Goal: Information Seeking & Learning: Understand process/instructions

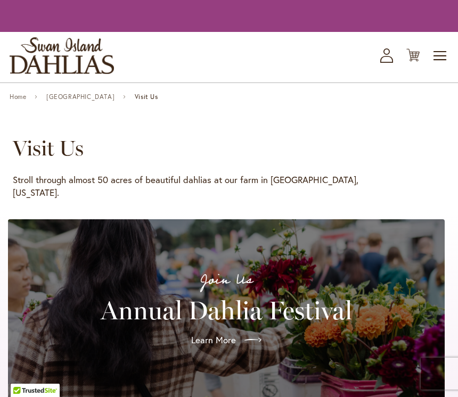
click at [39, 136] on h1 "Visit Us" at bounding box center [213, 148] width 401 height 26
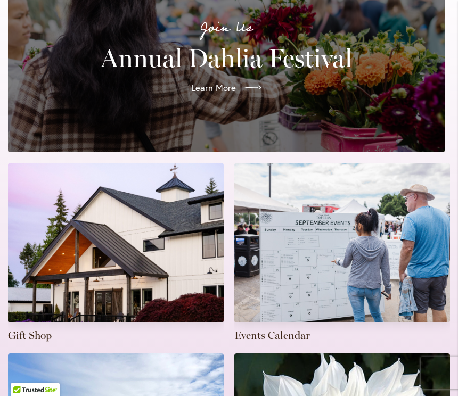
click at [222, 82] on span "Learn More" at bounding box center [213, 88] width 45 height 13
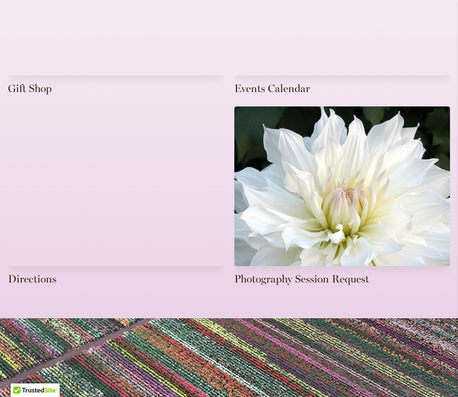
scroll to position [521, 0]
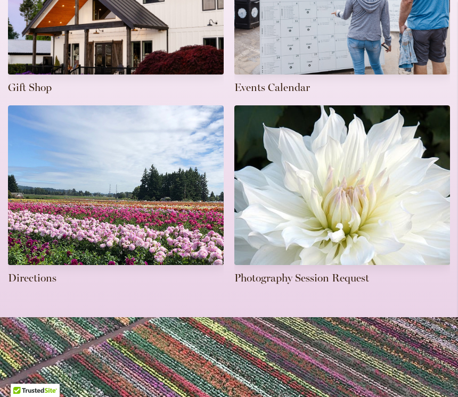
click at [35, 261] on link at bounding box center [116, 195] width 216 height 180
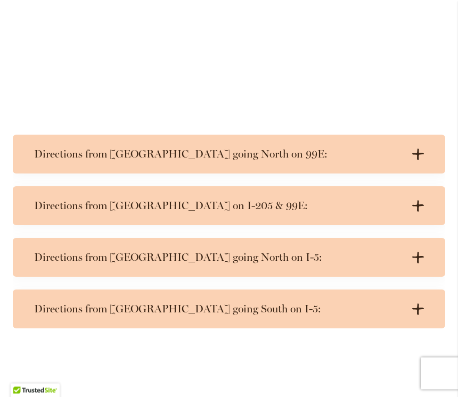
scroll to position [646, 0]
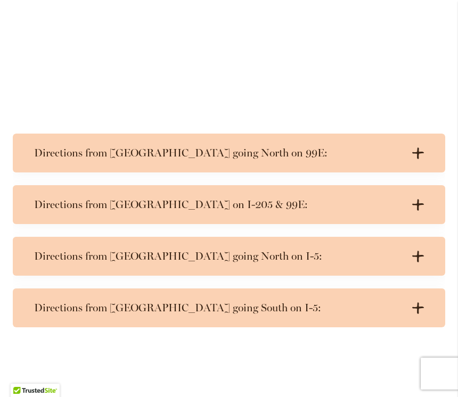
click at [359, 305] on h3 "Directions from [GEOGRAPHIC_DATA] going South on I-5:" at bounding box center [218, 307] width 368 height 13
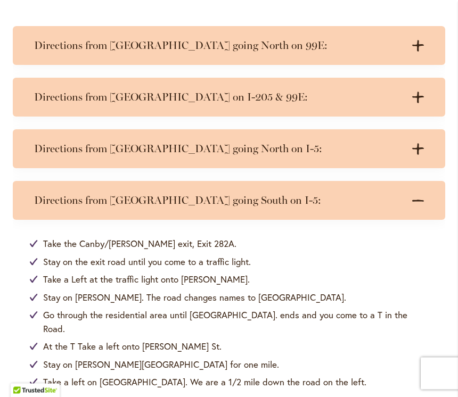
scroll to position [754, 0]
click at [433, 247] on div "Take the Canby/[PERSON_NAME] exit, Exit 282A. Stay on the exit road until you c…" at bounding box center [229, 313] width 432 height 186
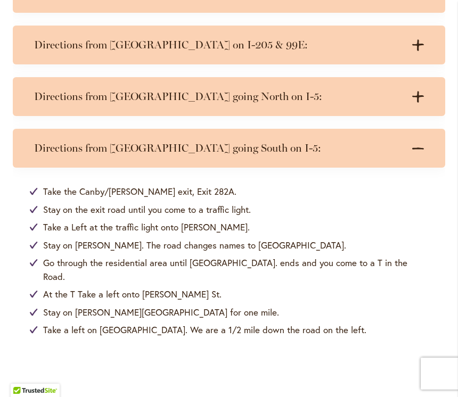
scroll to position [816, 0]
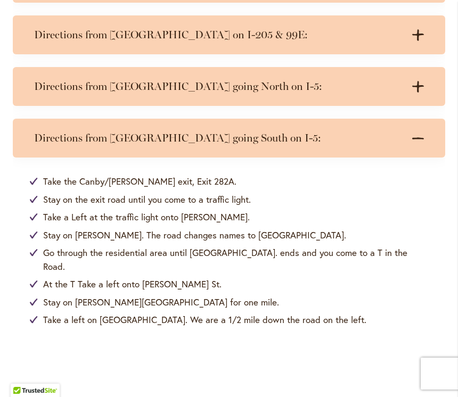
click at [416, 135] on icon ".cls-1 { fill: #3c2616; stroke-width: 0px; }" at bounding box center [418, 139] width 12 height 12
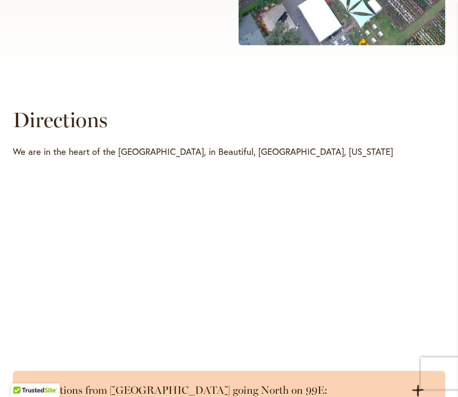
scroll to position [409, 0]
